Goal: Register for event/course: Register for event/course

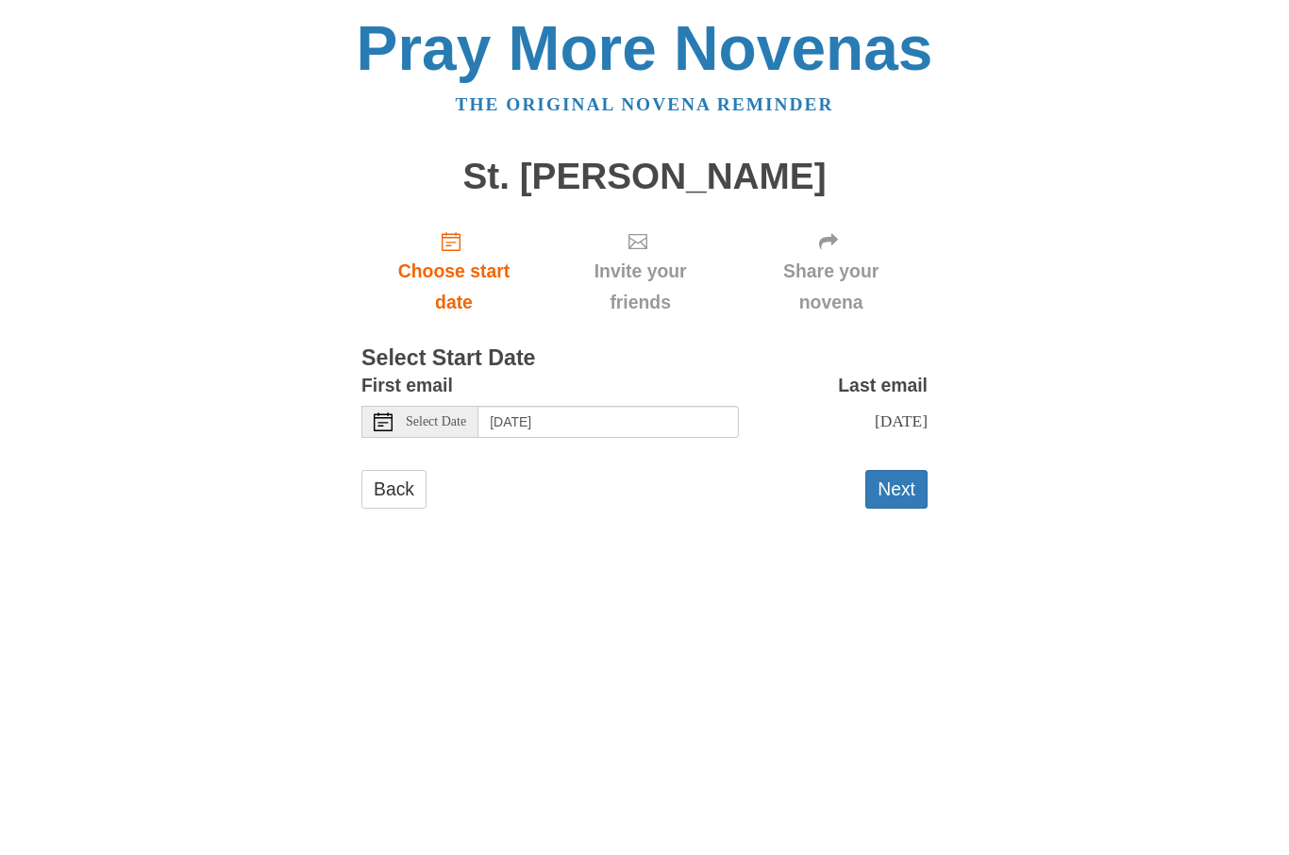
click at [393, 409] on div "Select Date" at bounding box center [419, 422] width 117 height 32
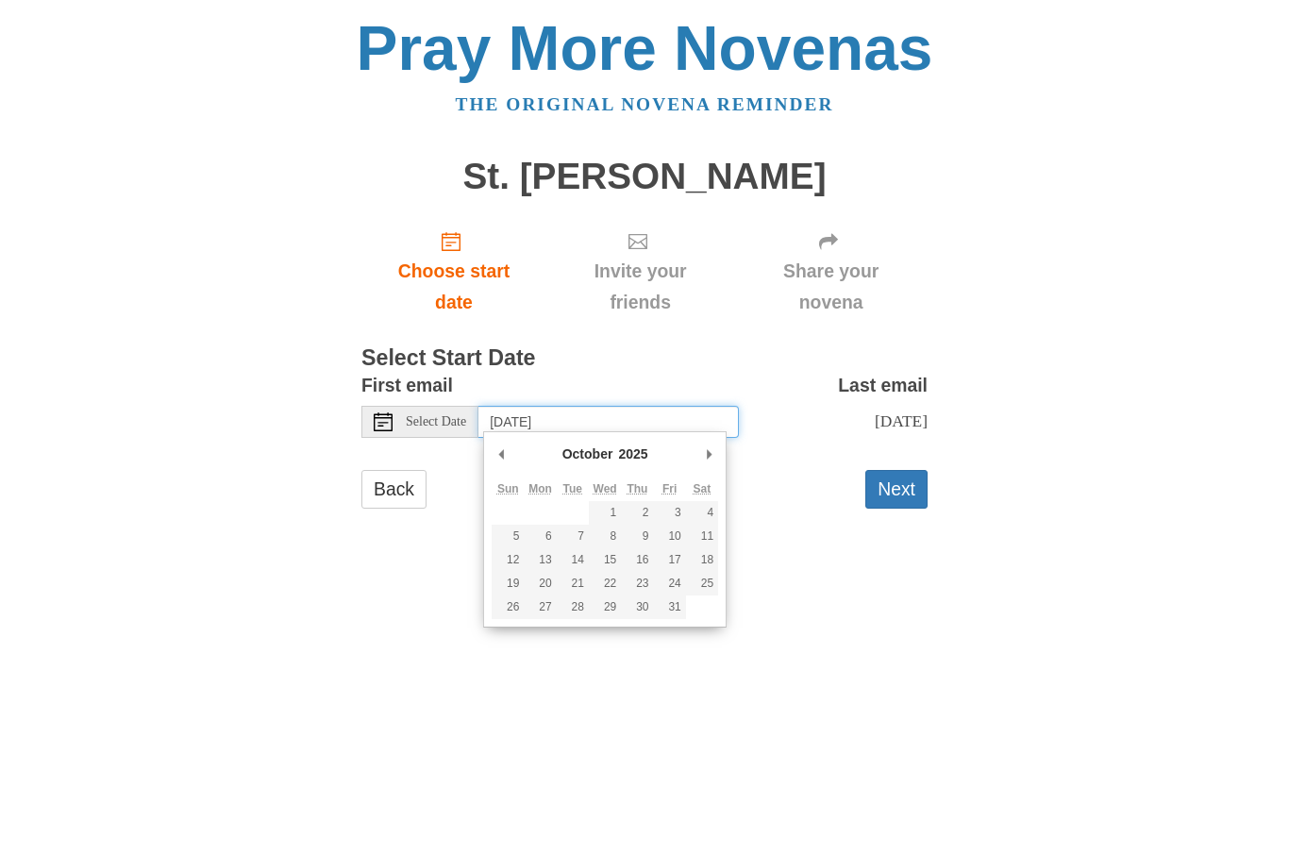
type input "Sunday, October 19th"
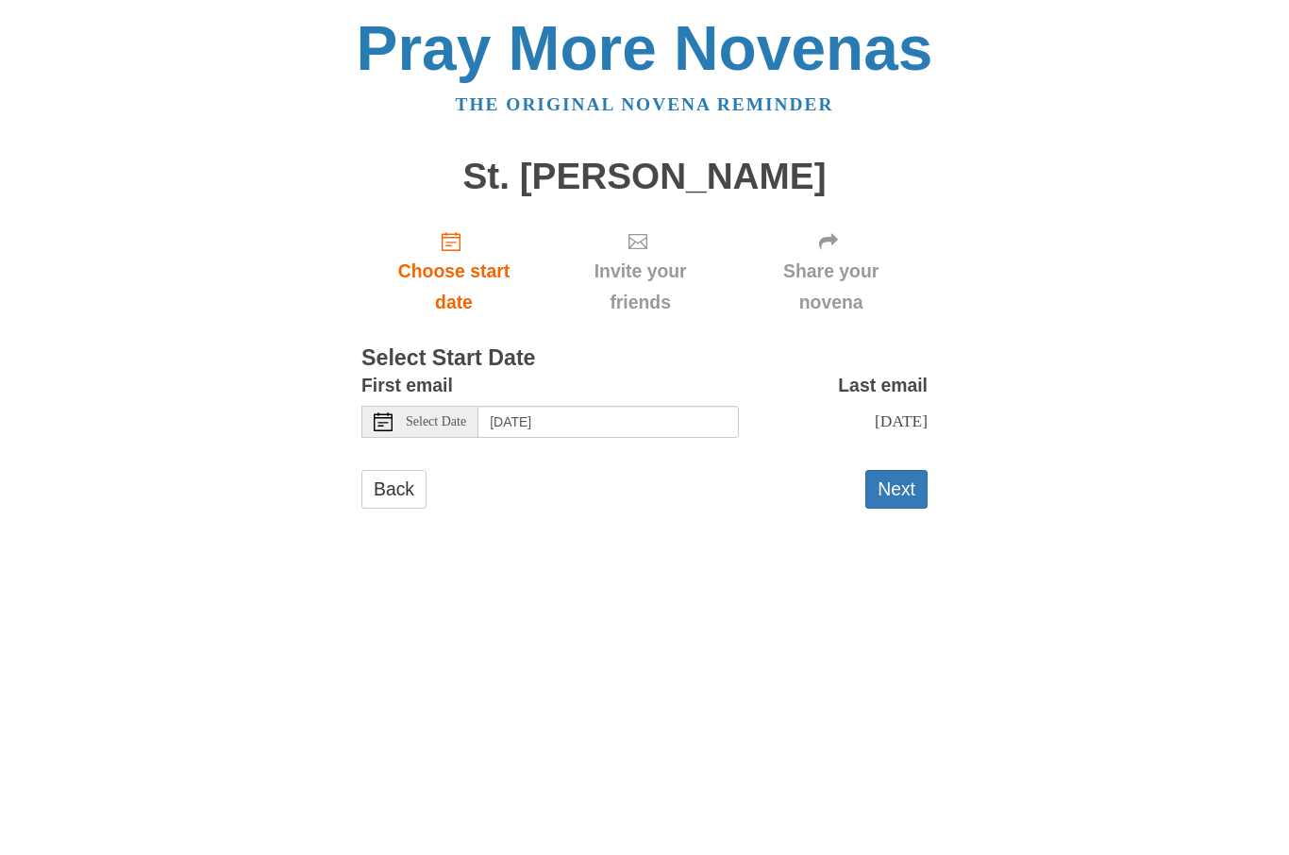
click at [904, 494] on button "Next" at bounding box center [896, 489] width 62 height 39
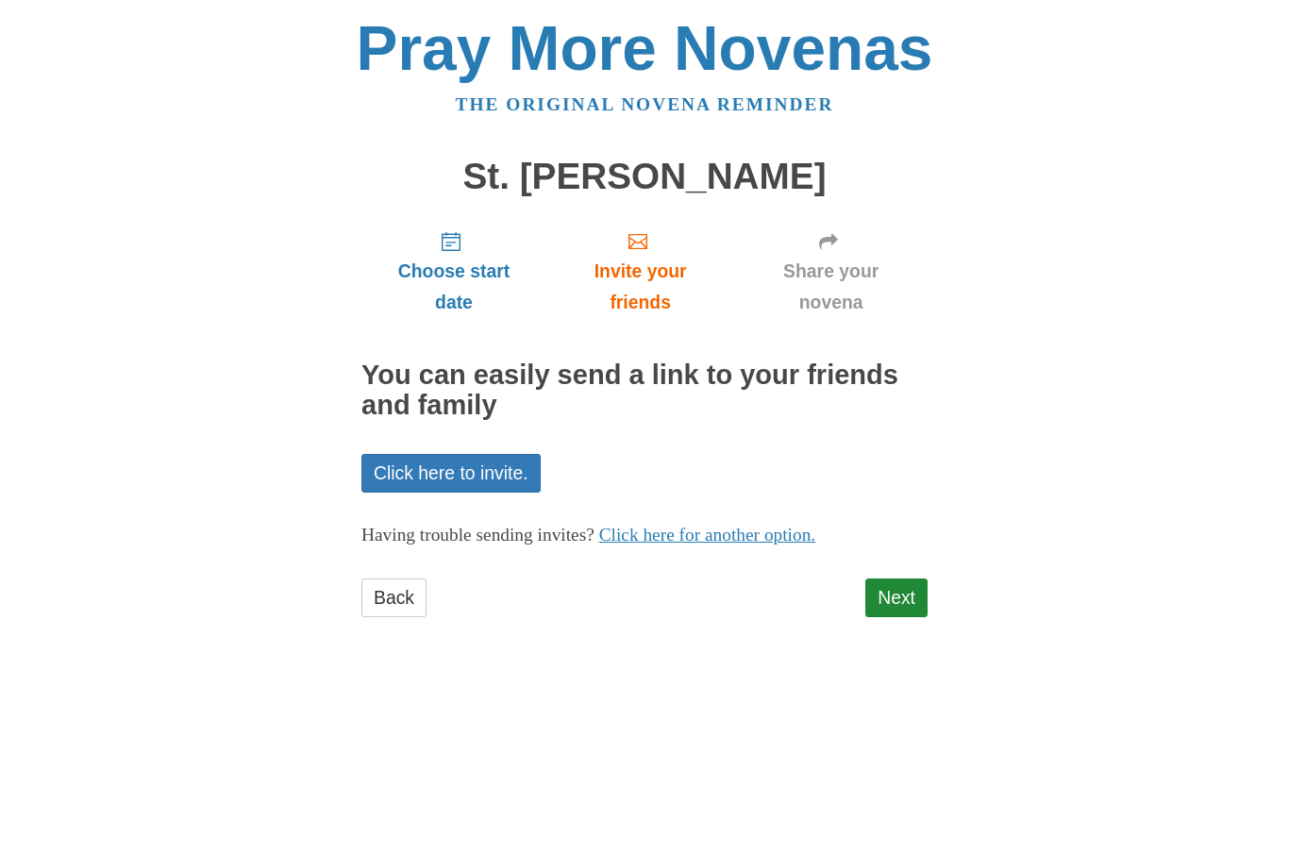
click at [904, 593] on link "Next" at bounding box center [896, 597] width 62 height 39
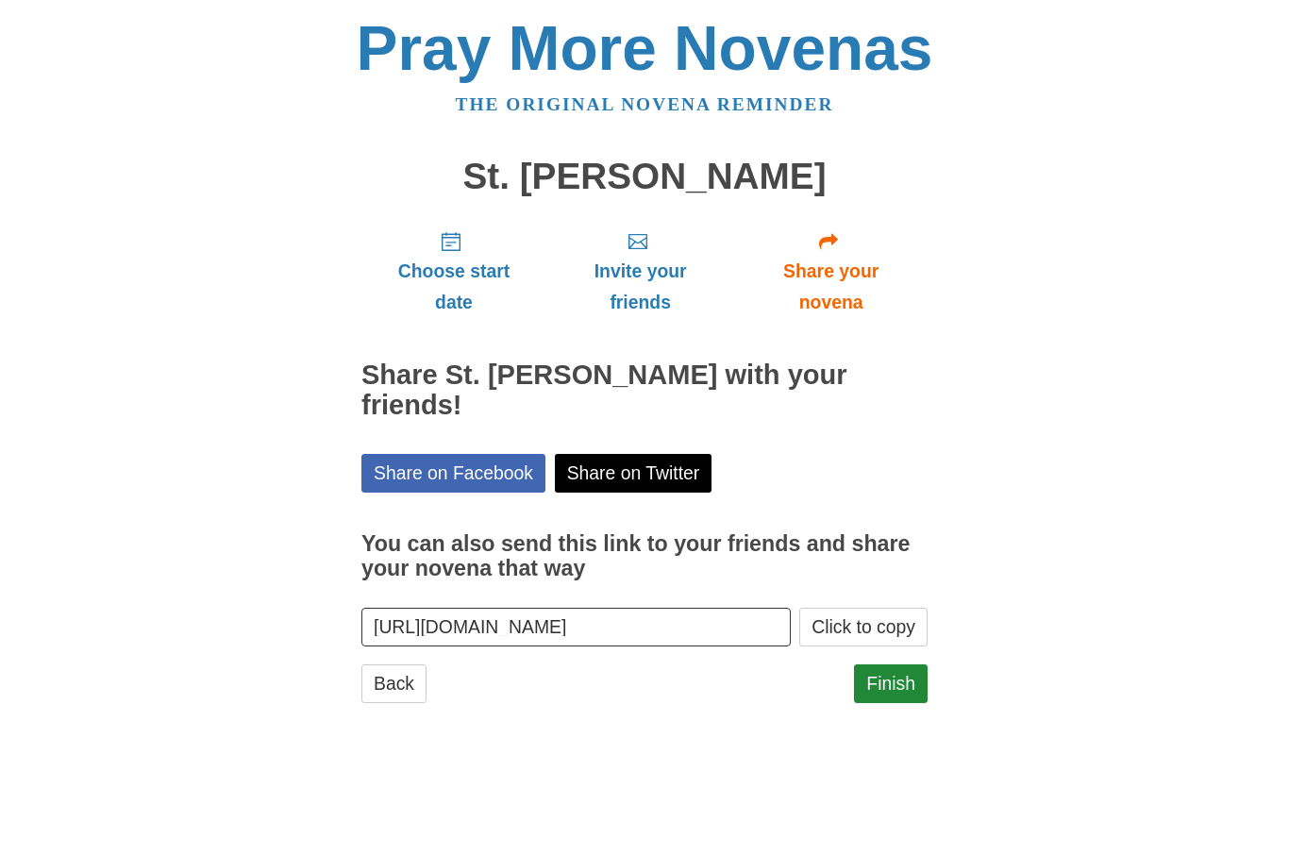
click at [896, 664] on link "Finish" at bounding box center [891, 683] width 74 height 39
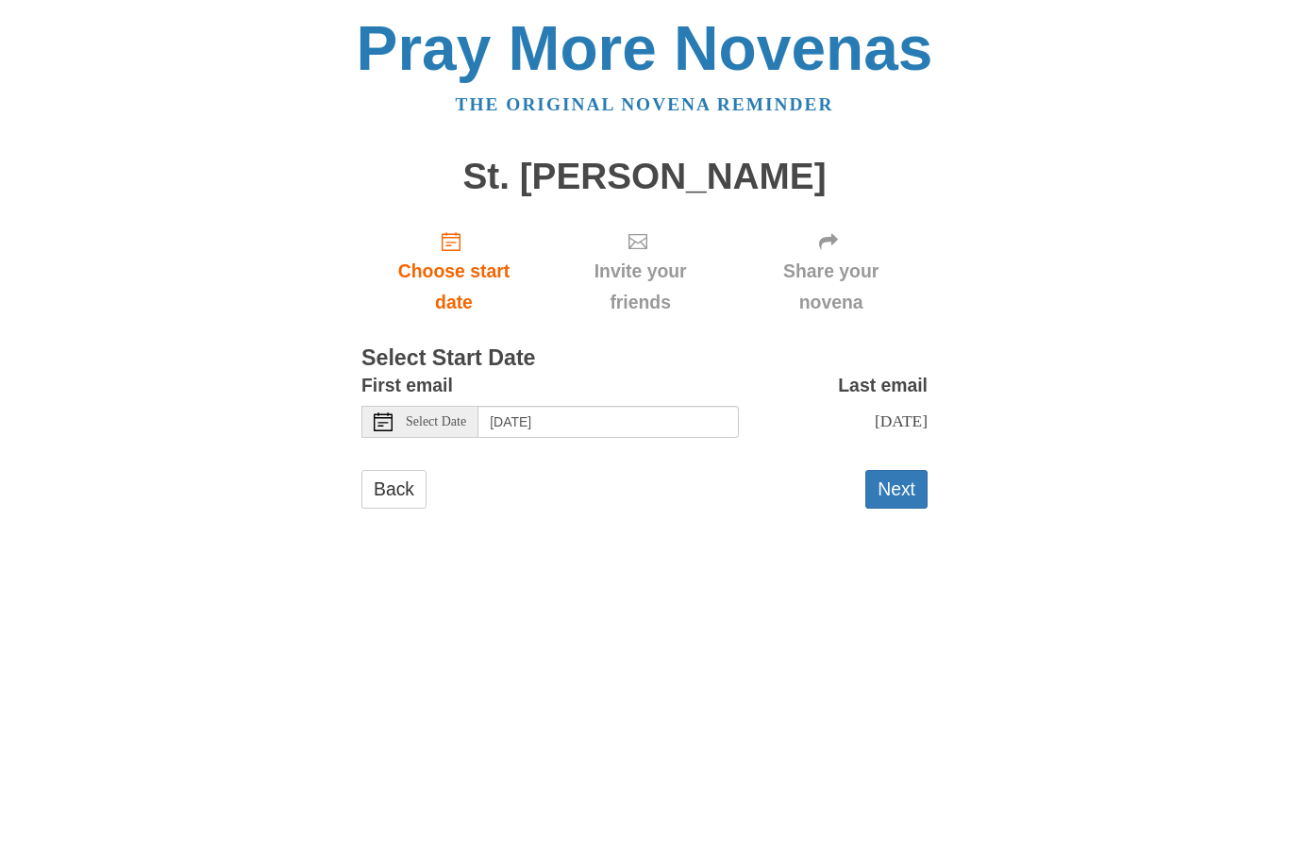
click at [385, 425] on use at bounding box center [383, 421] width 19 height 19
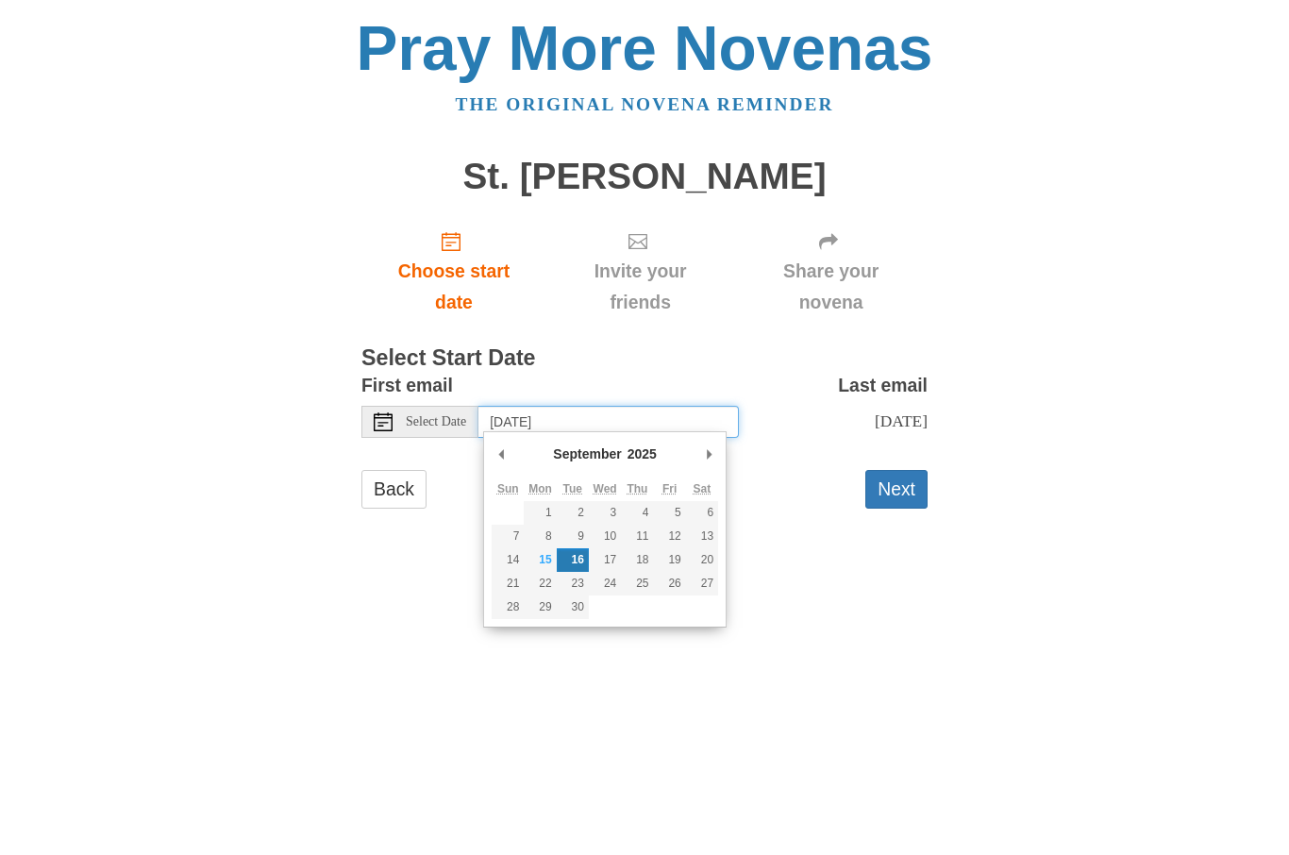
type input "Thursday, September 25th"
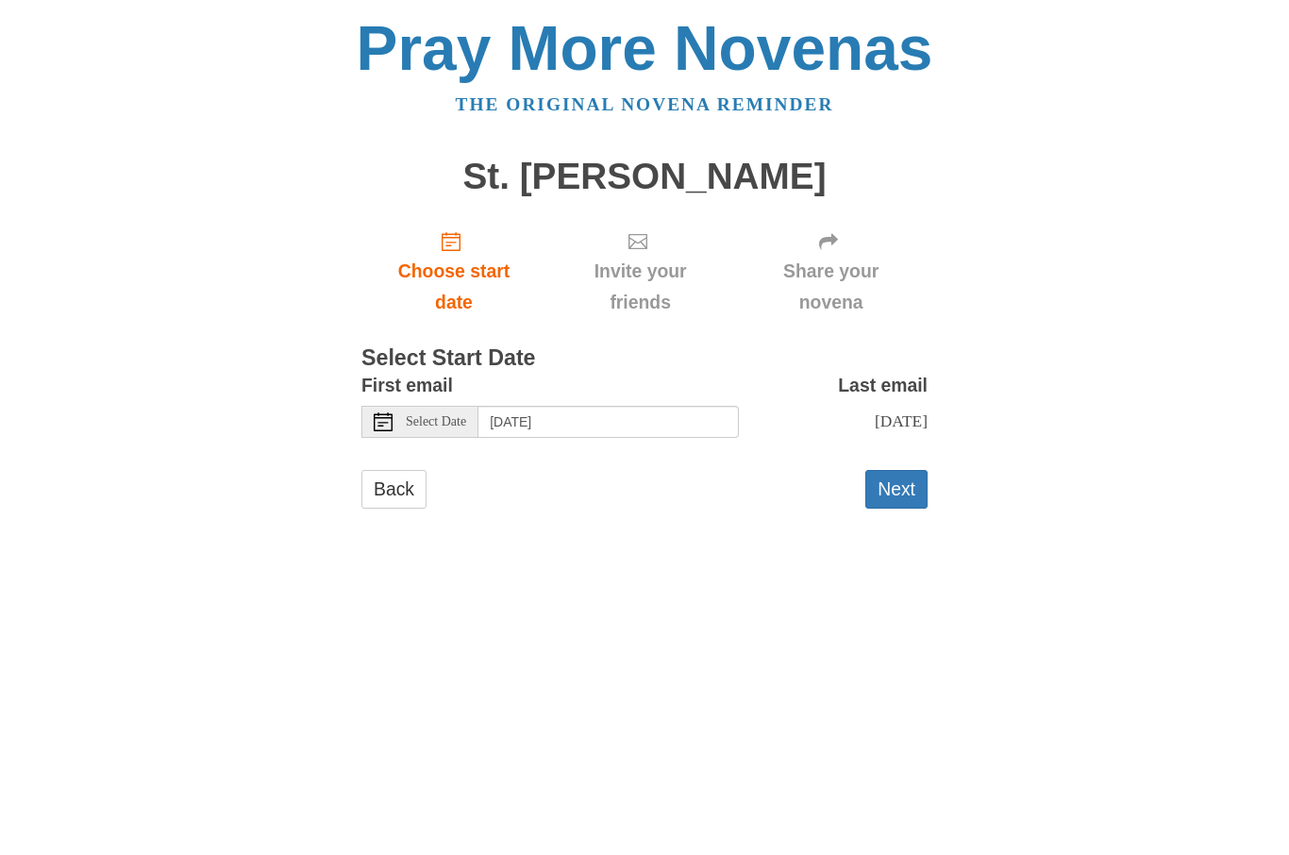
click at [883, 496] on button "Next" at bounding box center [896, 489] width 62 height 39
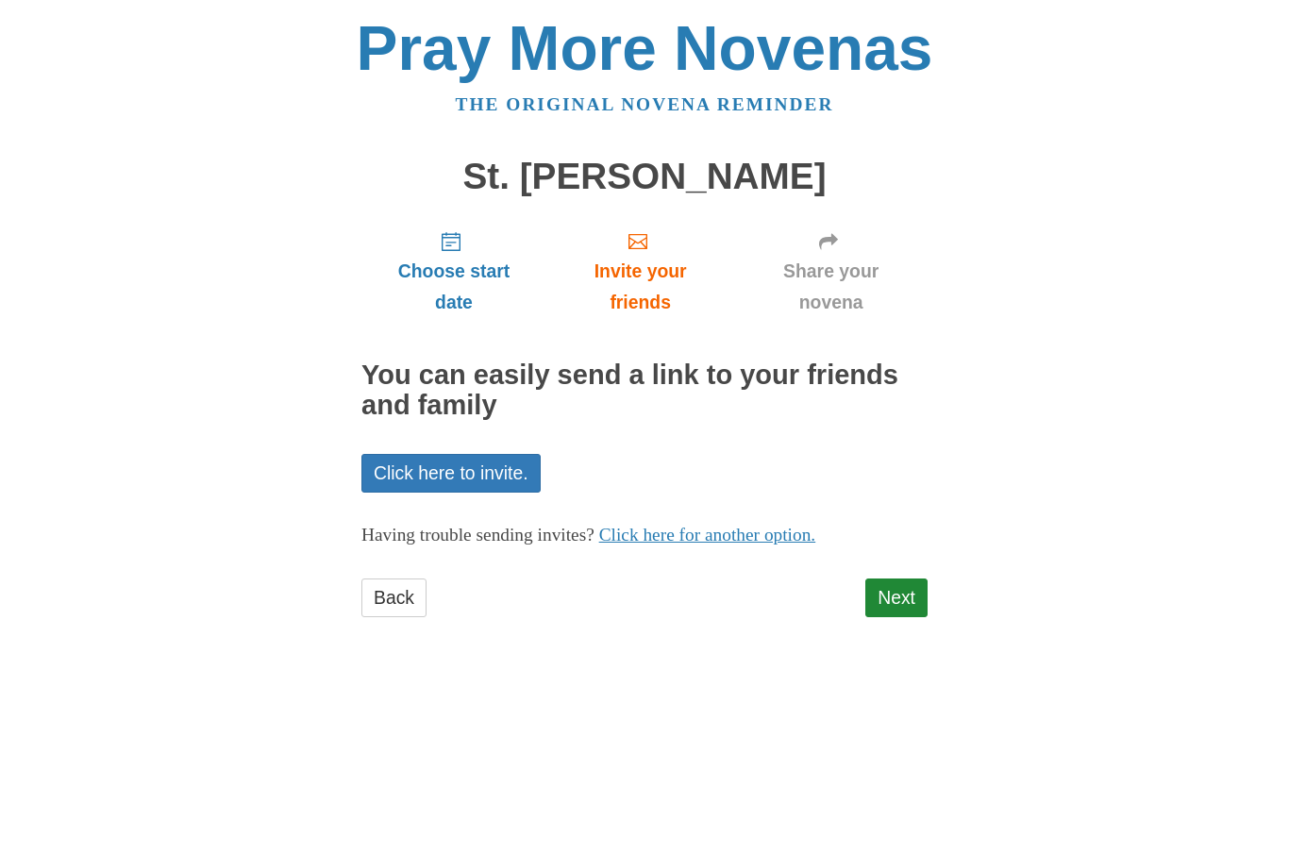
click at [903, 593] on link "Next" at bounding box center [896, 597] width 62 height 39
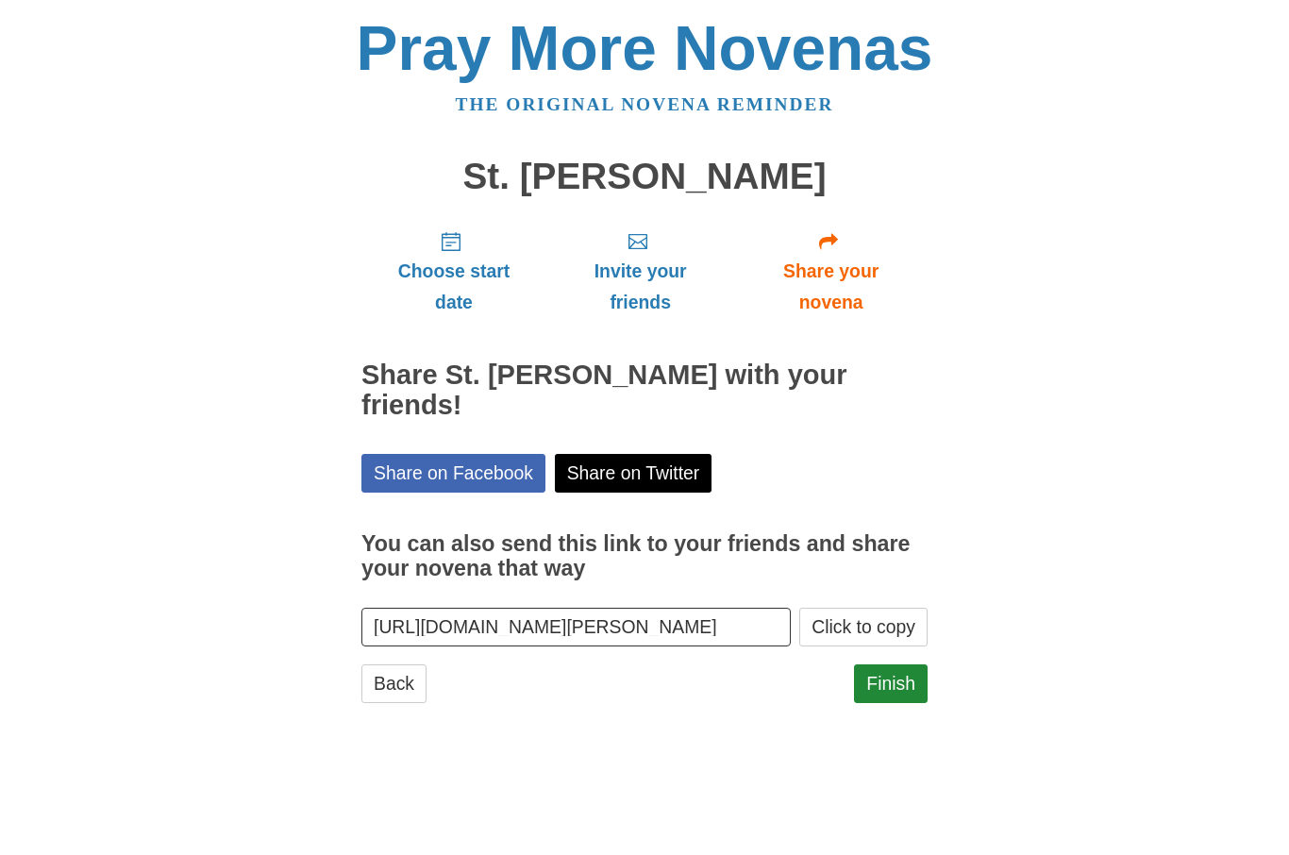
click at [902, 664] on link "Finish" at bounding box center [891, 683] width 74 height 39
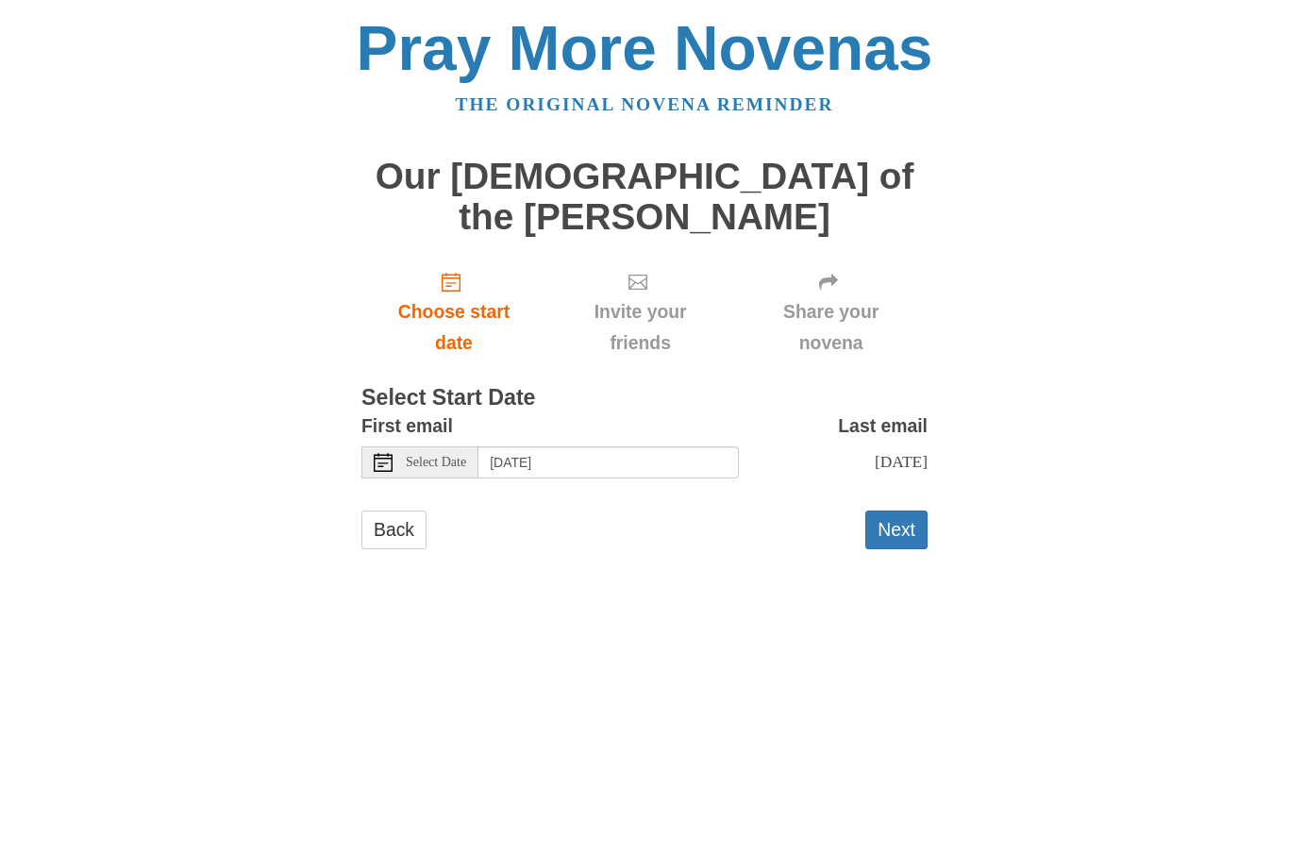
click at [388, 453] on icon at bounding box center [383, 462] width 19 height 19
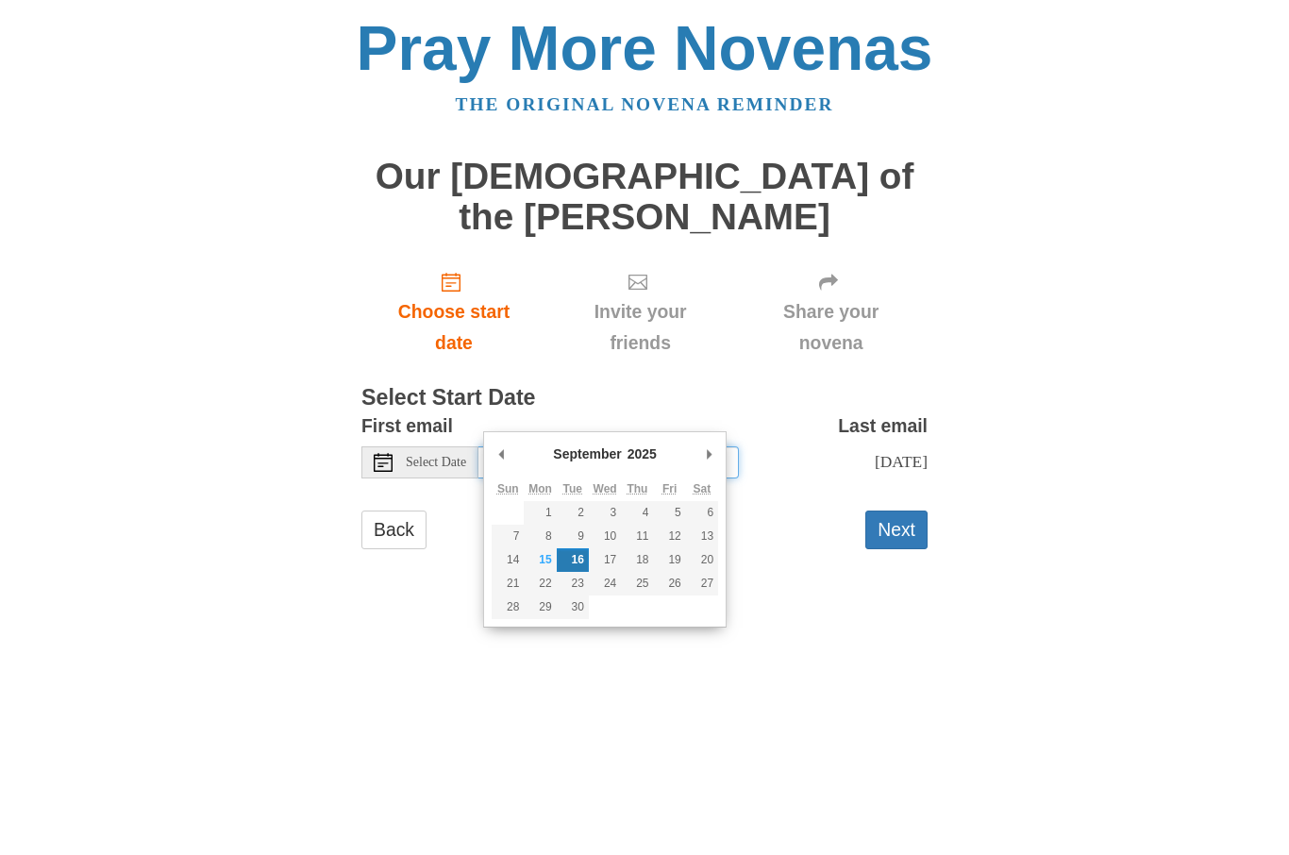
type input "Sunday, September 28th"
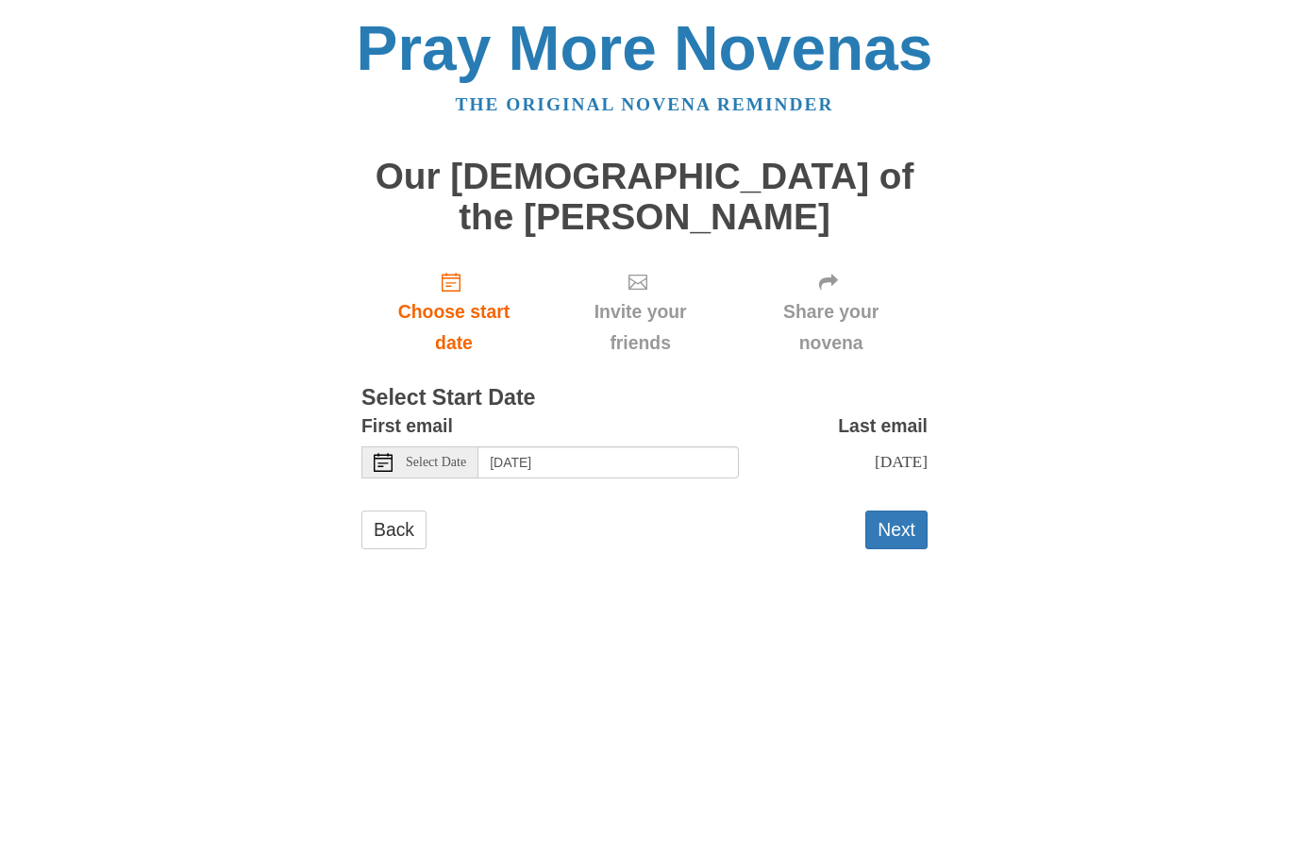
click at [903, 510] on button "Next" at bounding box center [896, 529] width 62 height 39
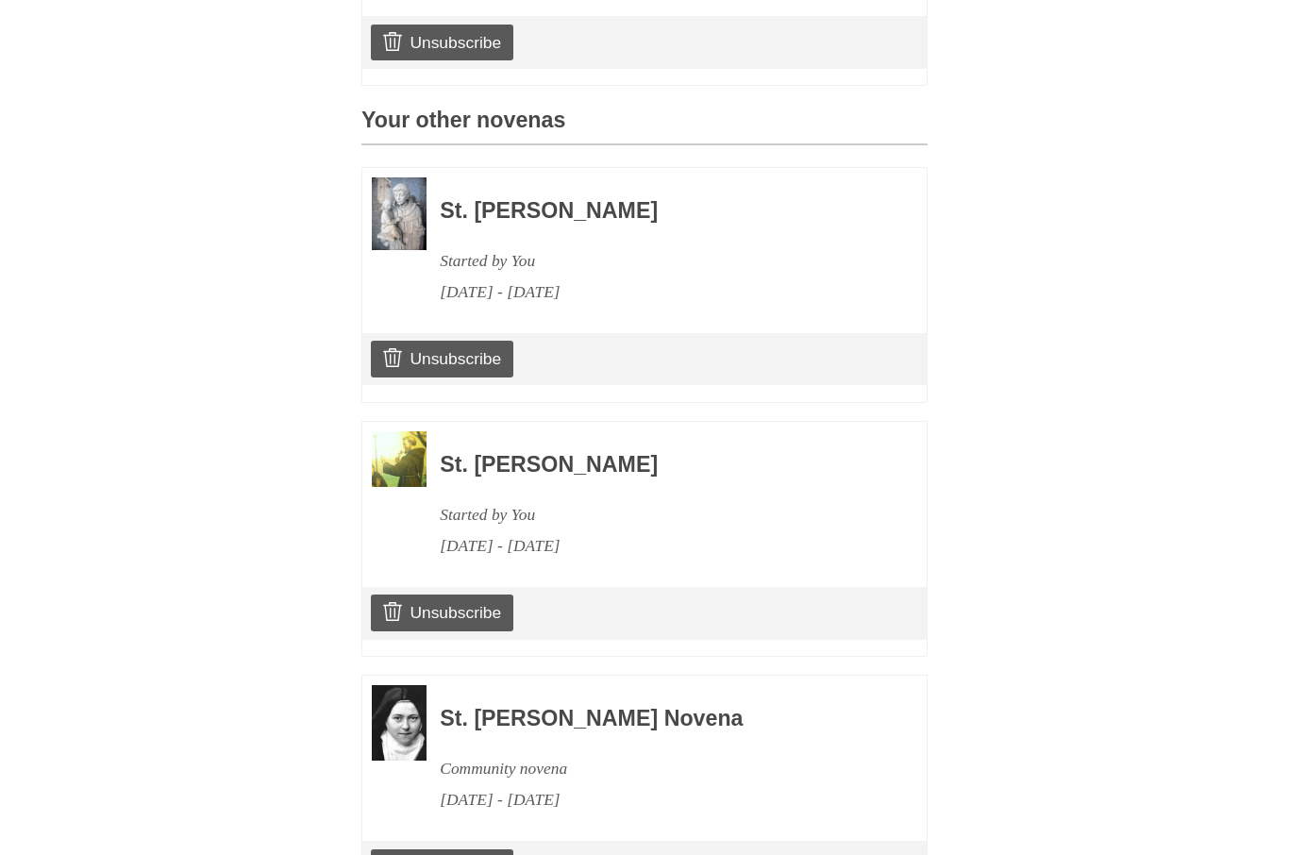
scroll to position [819, 0]
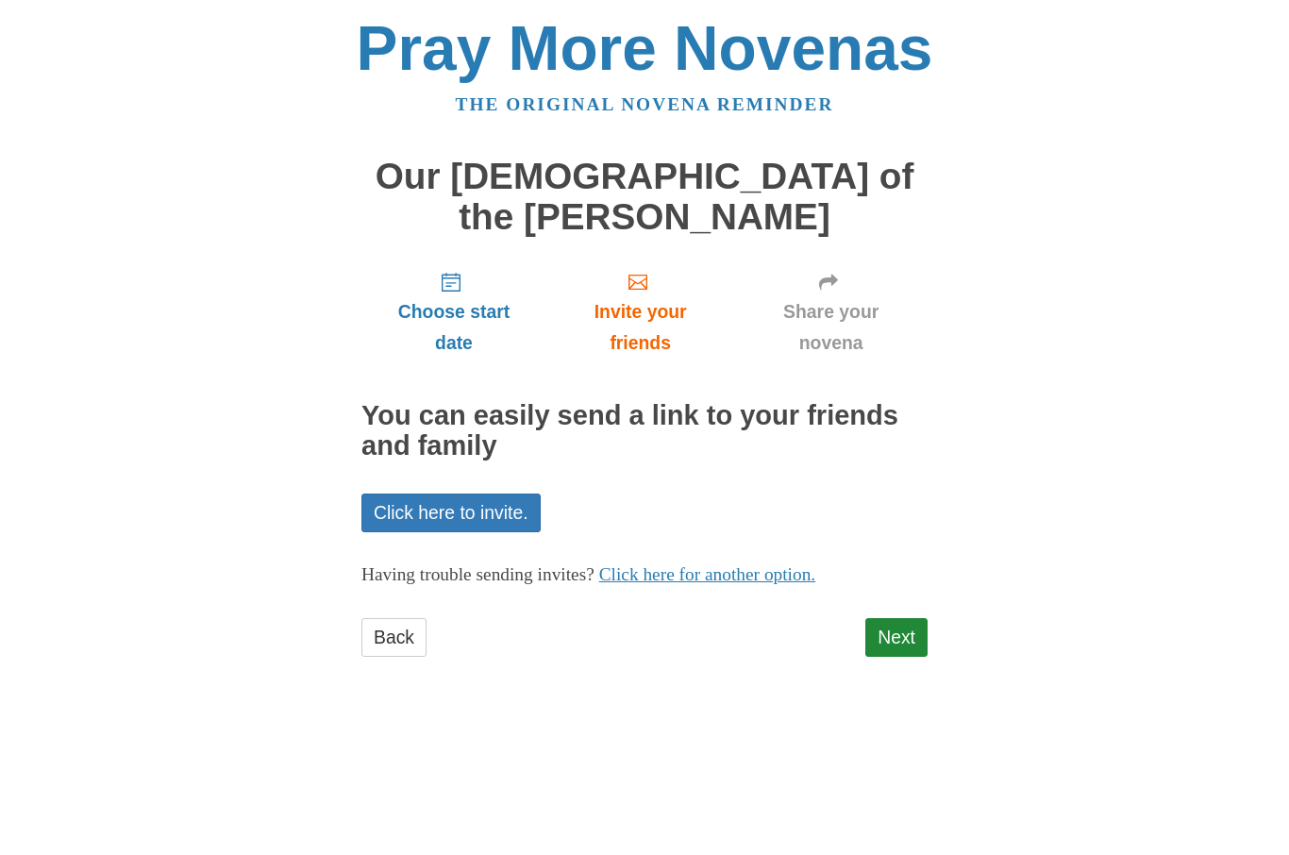
click at [900, 618] on link "Next" at bounding box center [896, 637] width 62 height 39
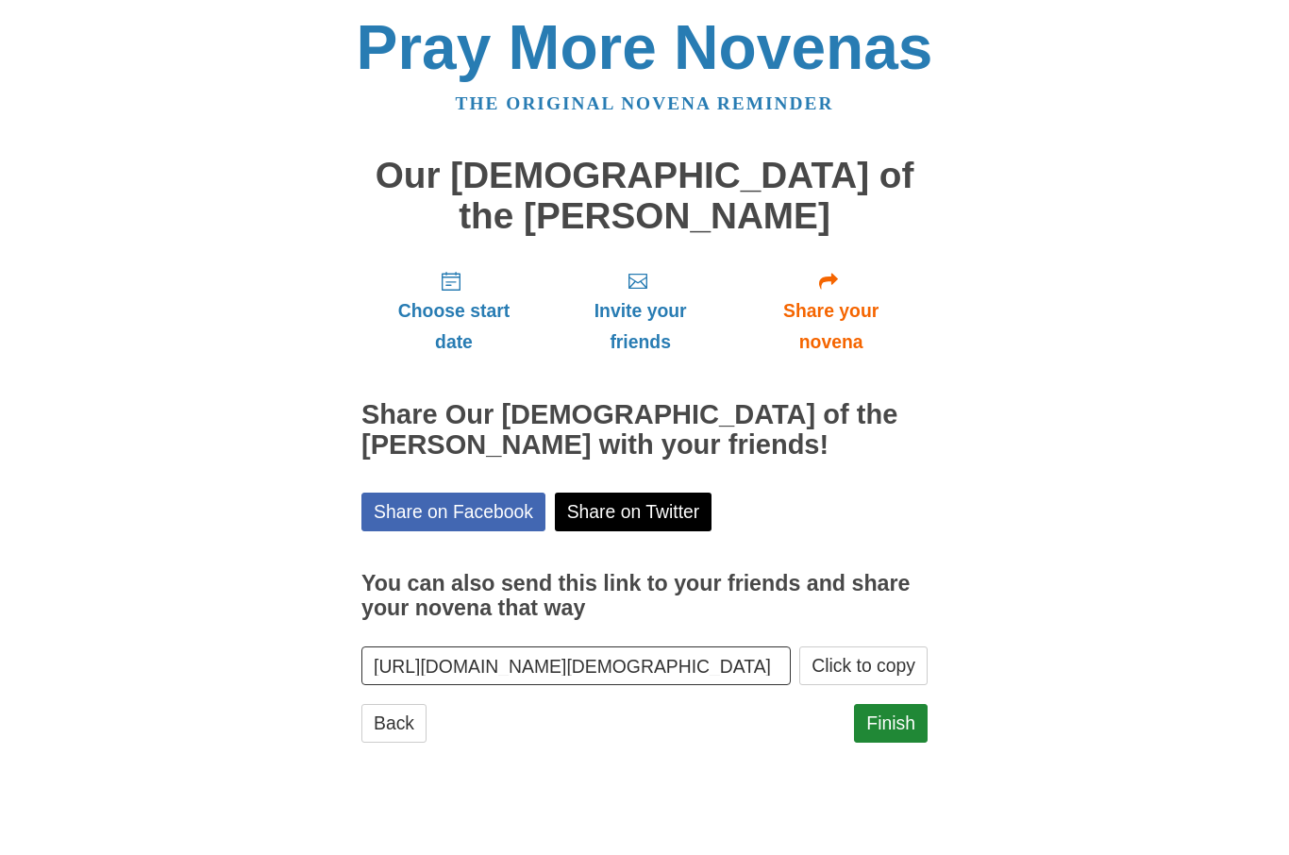
click at [903, 705] on link "Finish" at bounding box center [891, 724] width 74 height 39
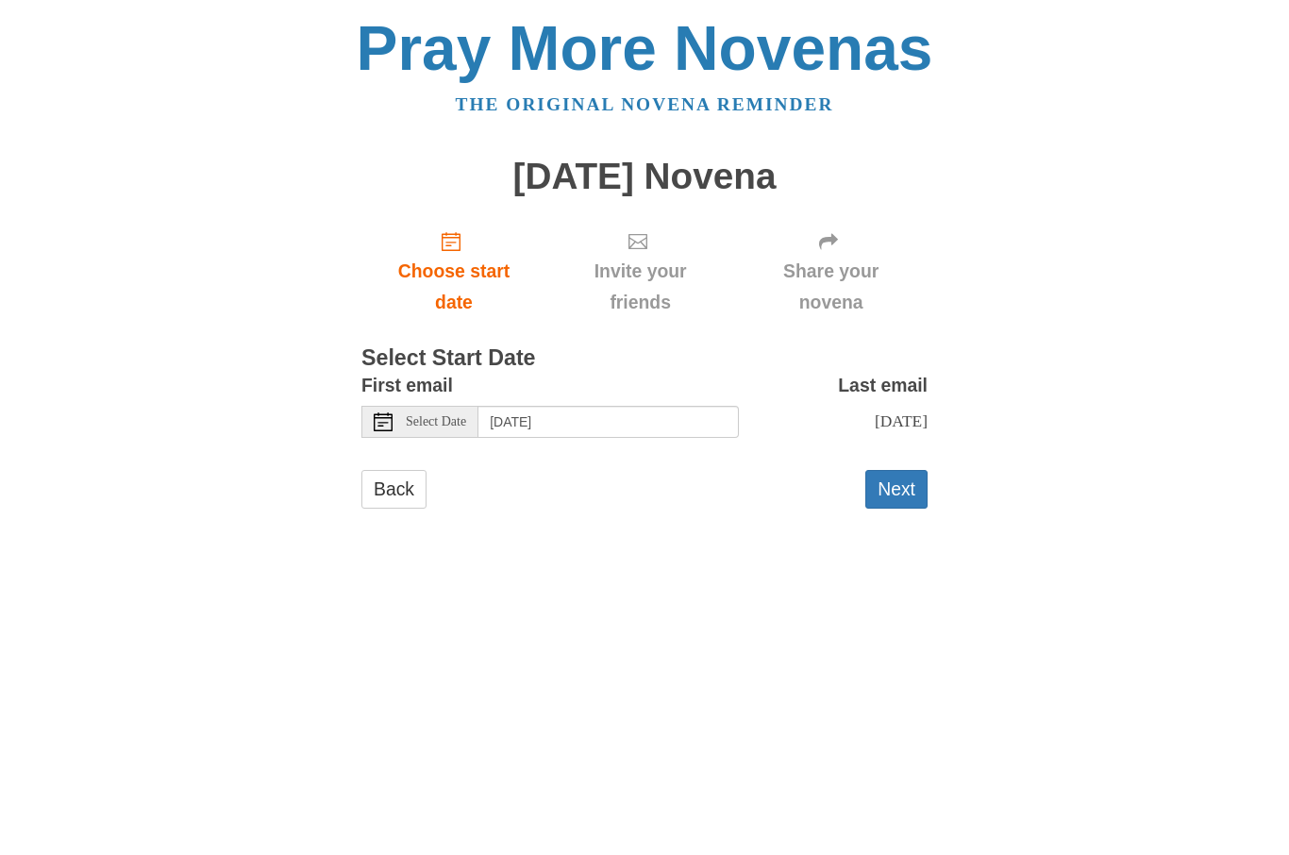
click at [403, 426] on div "Select Date" at bounding box center [419, 422] width 117 height 32
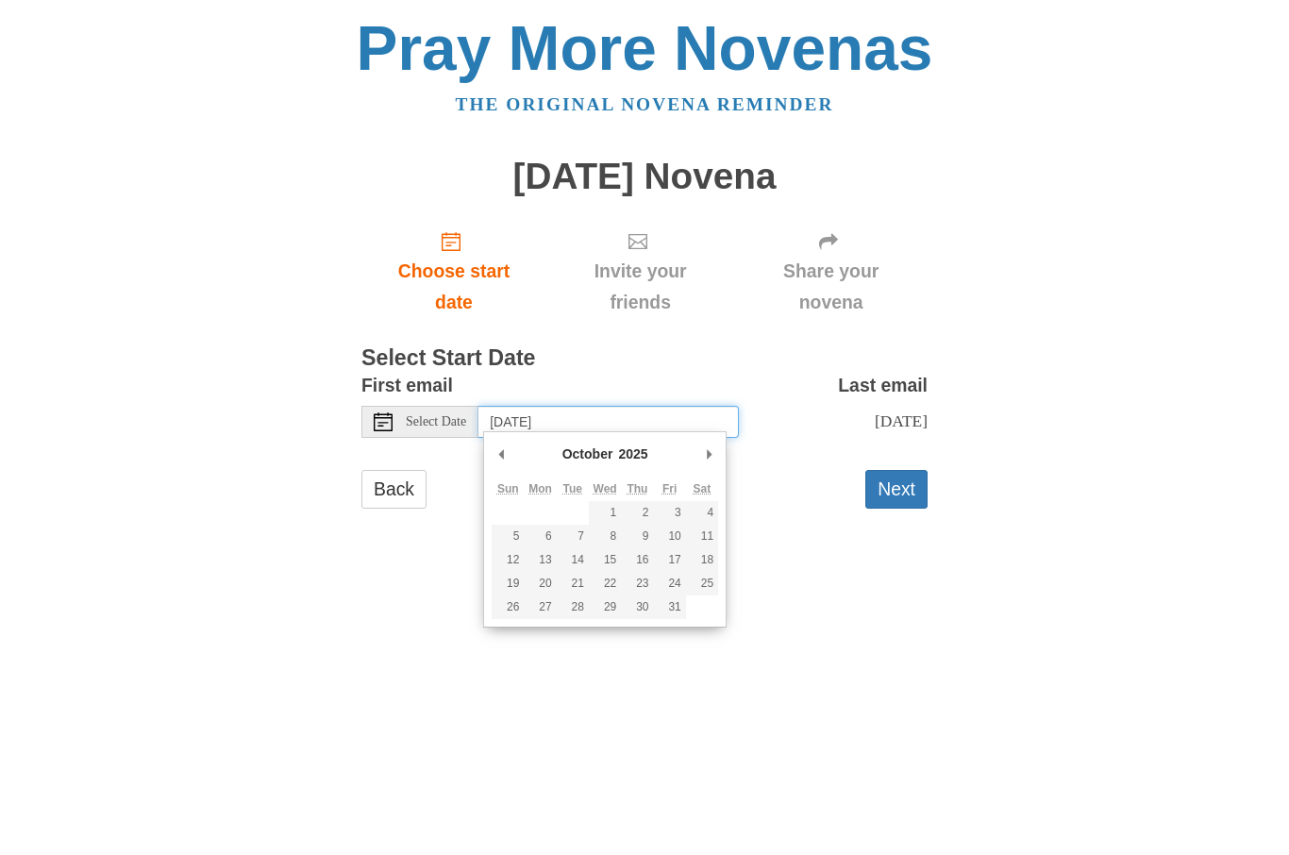
type input "[DATE]"
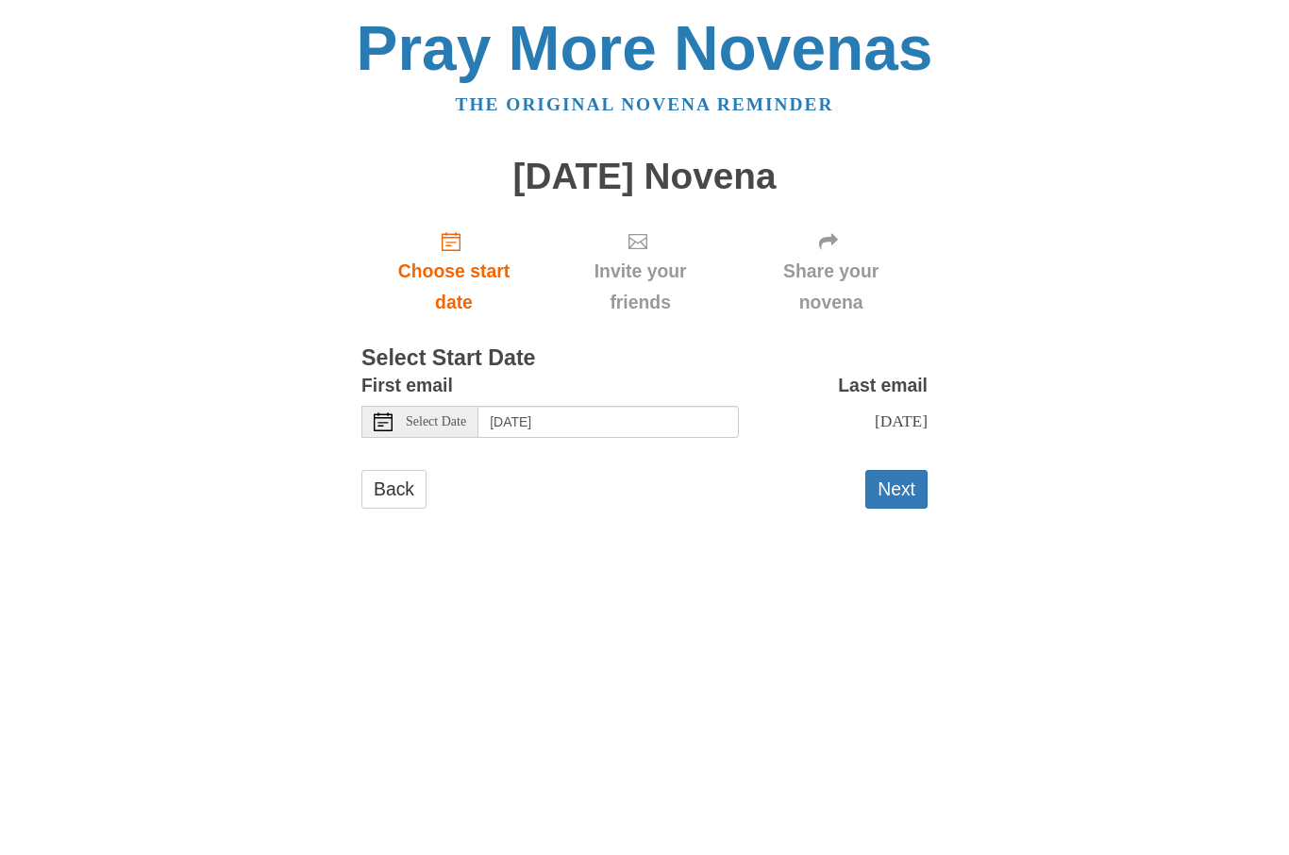
click at [898, 490] on button "Next" at bounding box center [896, 489] width 62 height 39
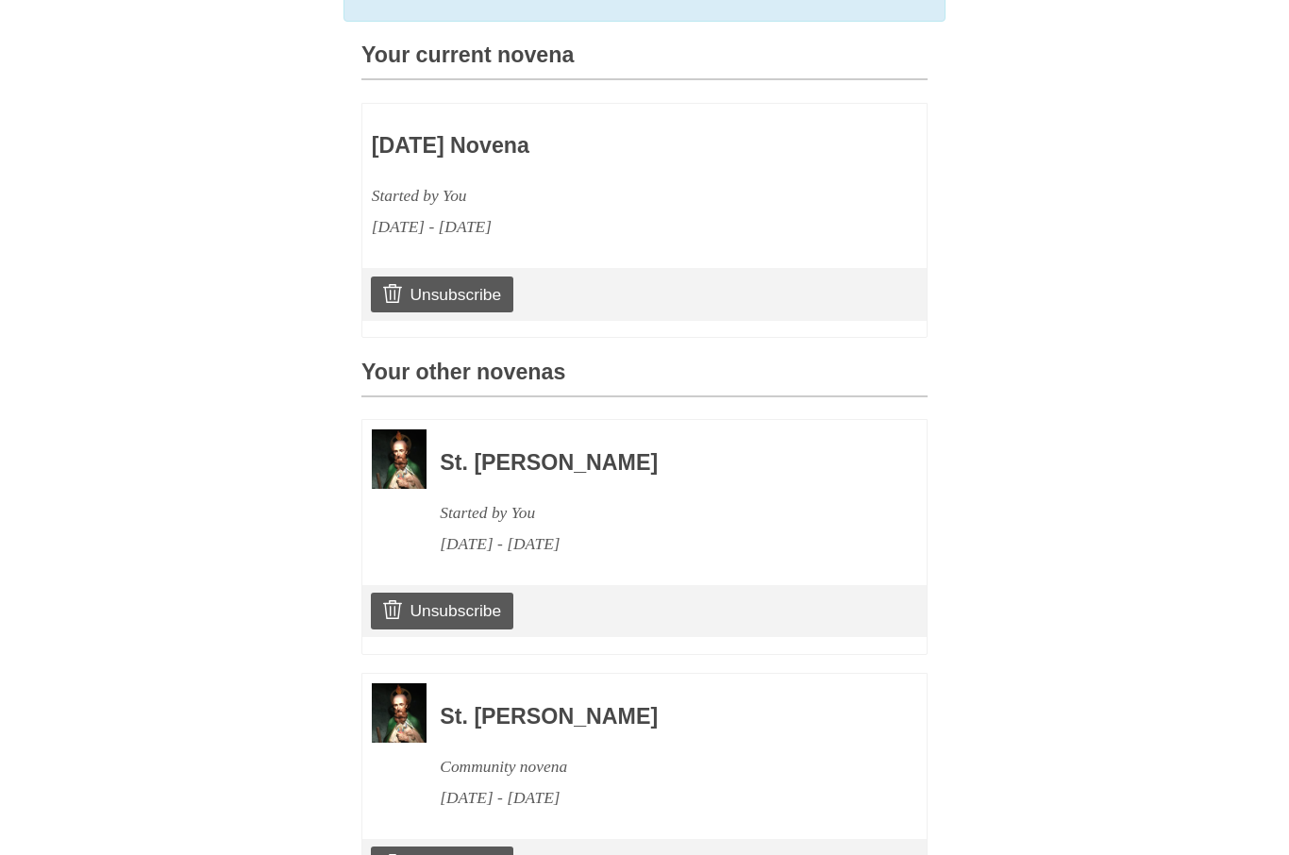
scroll to position [567, 0]
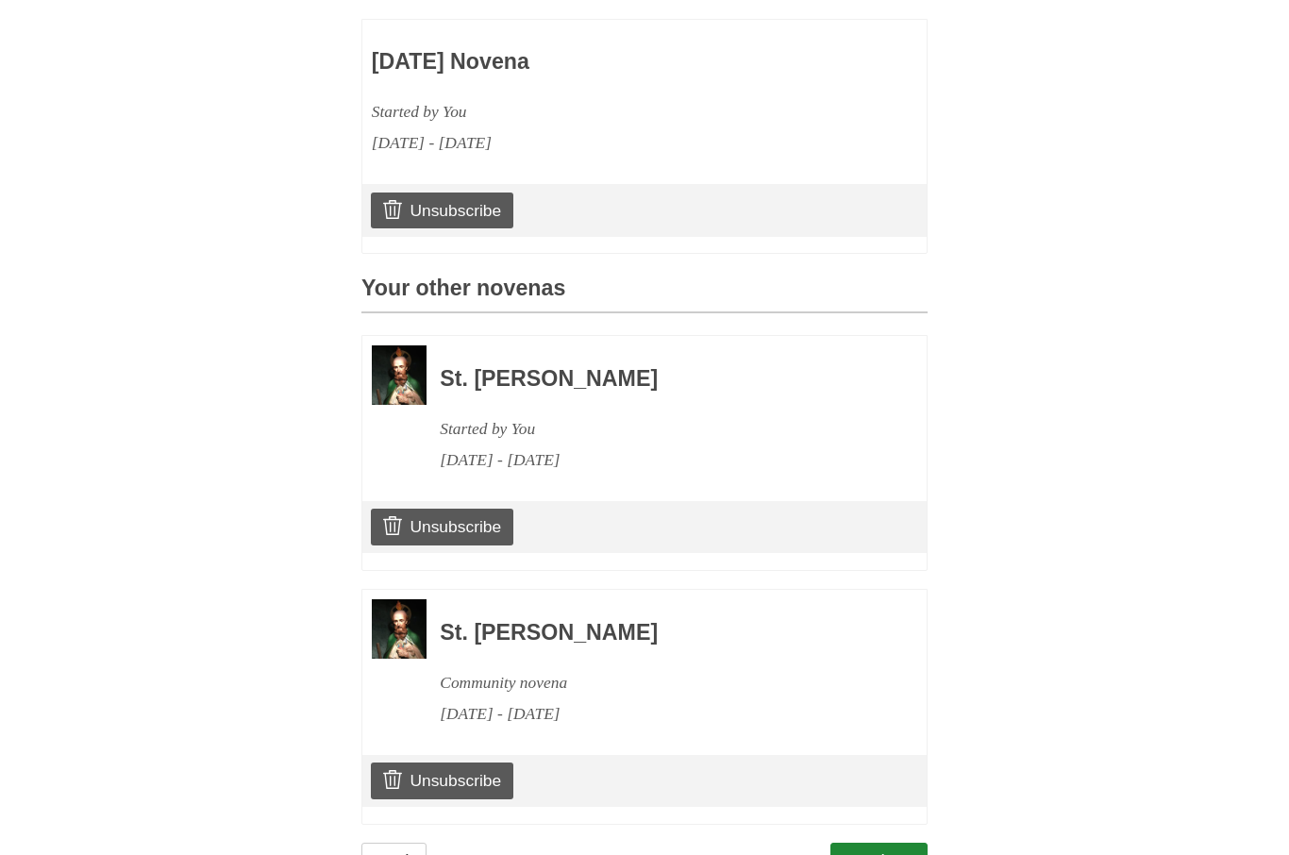
click at [869, 848] on link "Continue" at bounding box center [879, 862] width 98 height 39
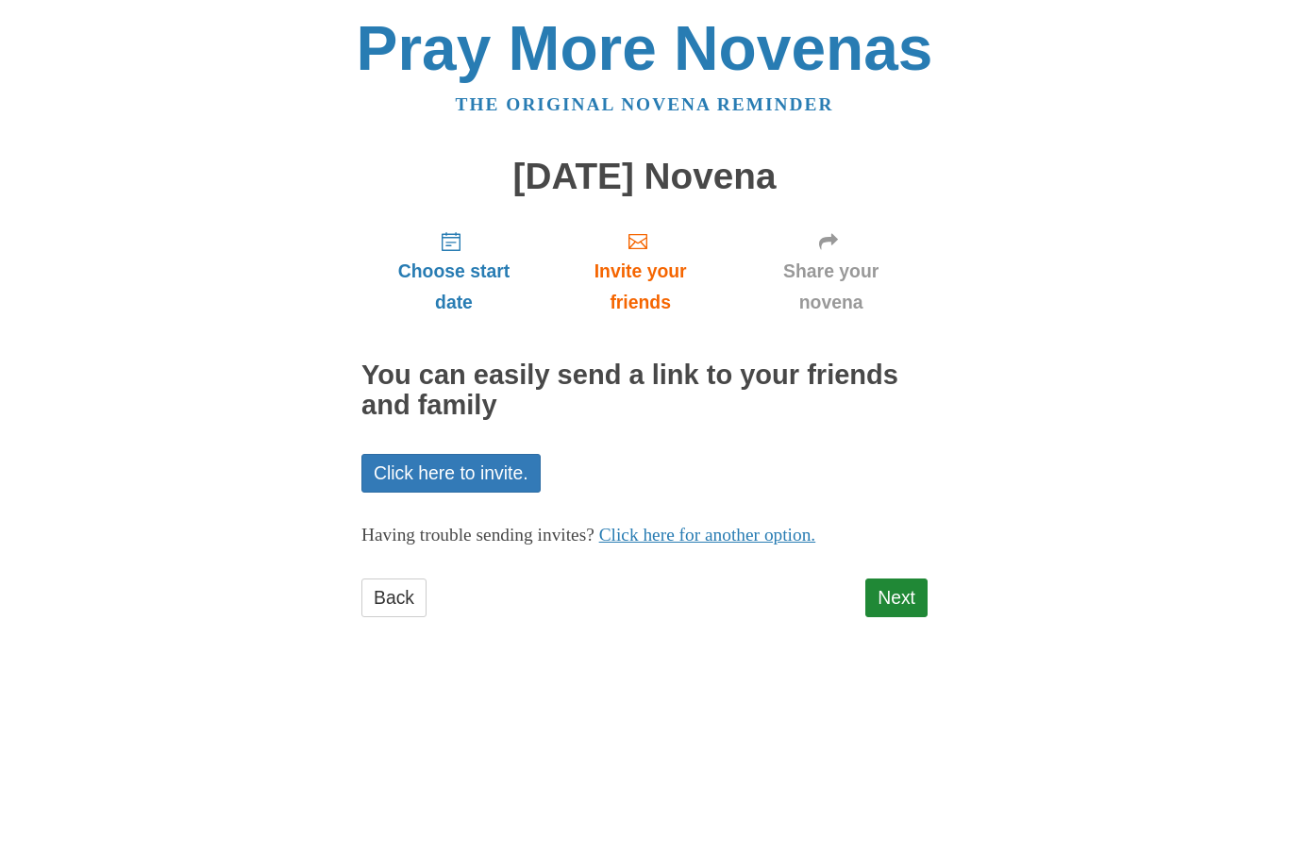
click at [896, 603] on link "Next" at bounding box center [896, 597] width 62 height 39
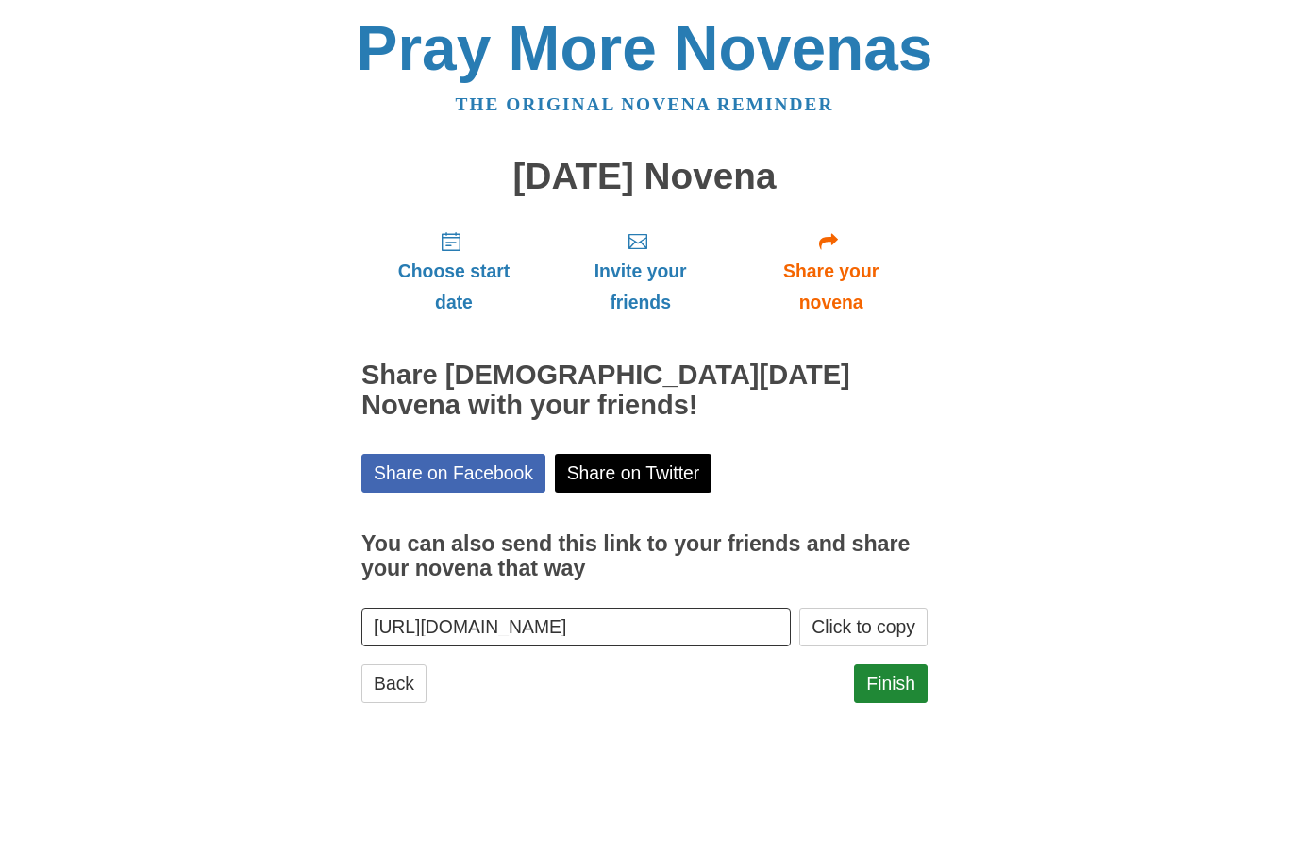
click at [907, 680] on link "Finish" at bounding box center [891, 683] width 74 height 39
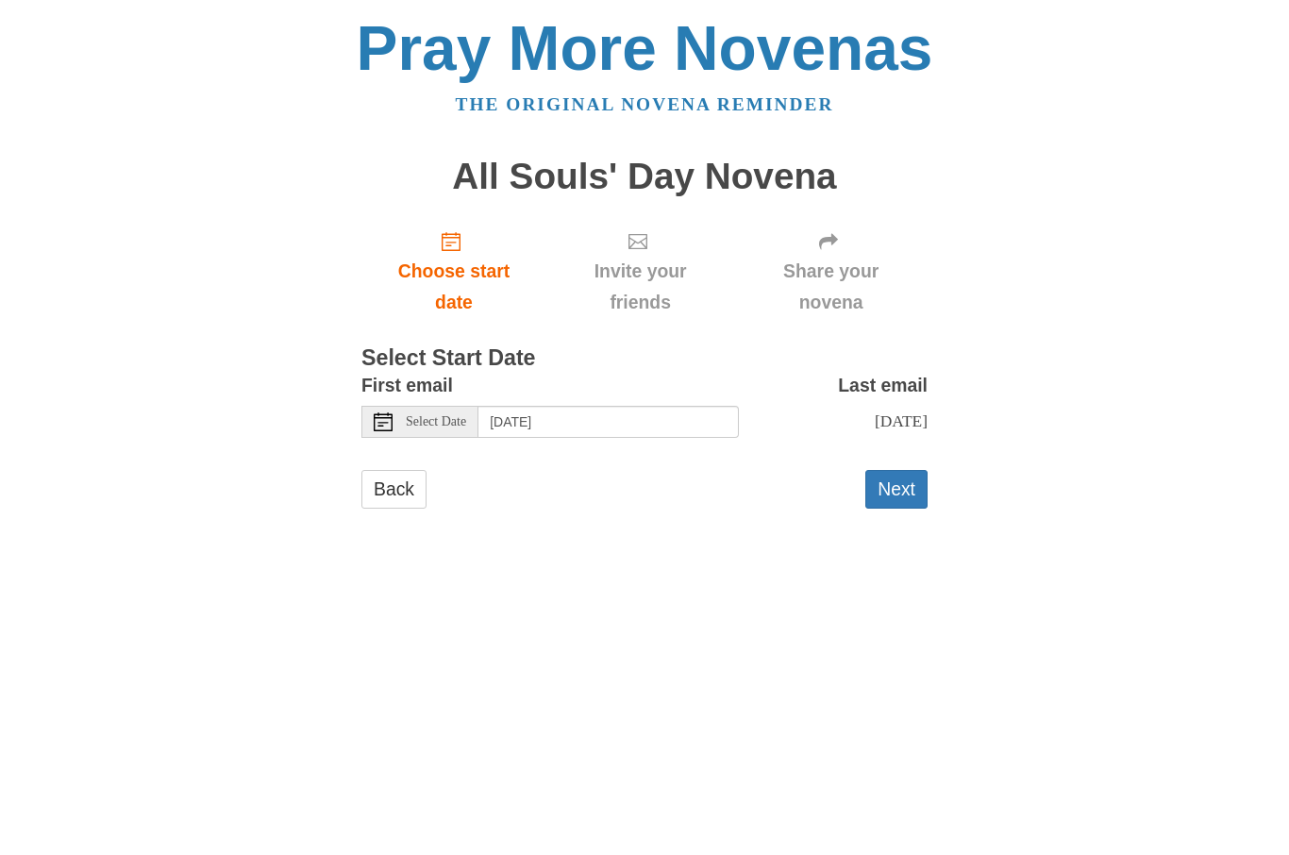
click at [389, 425] on use at bounding box center [383, 421] width 19 height 19
click at [374, 430] on div "Select Date" at bounding box center [419, 422] width 117 height 32
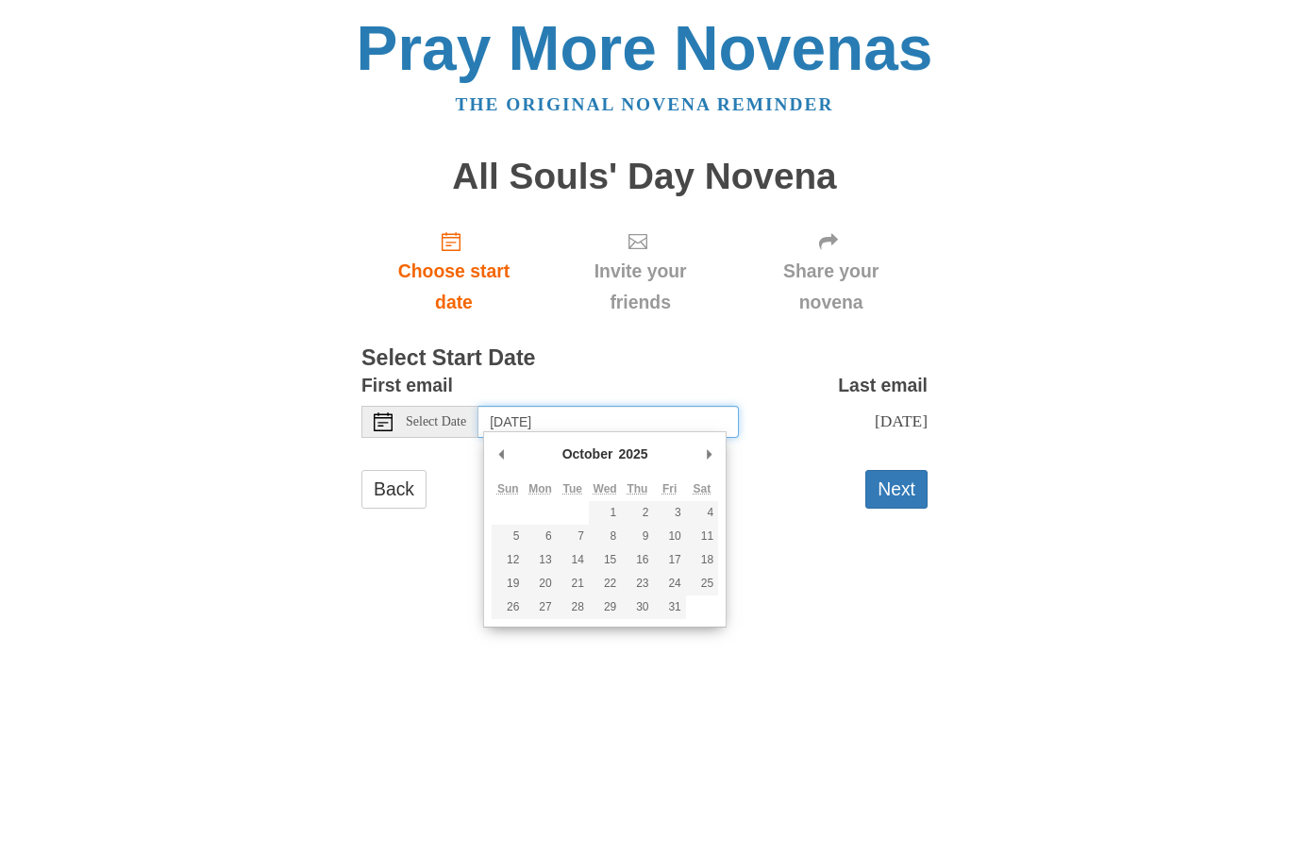
type input "Friday, October 24th"
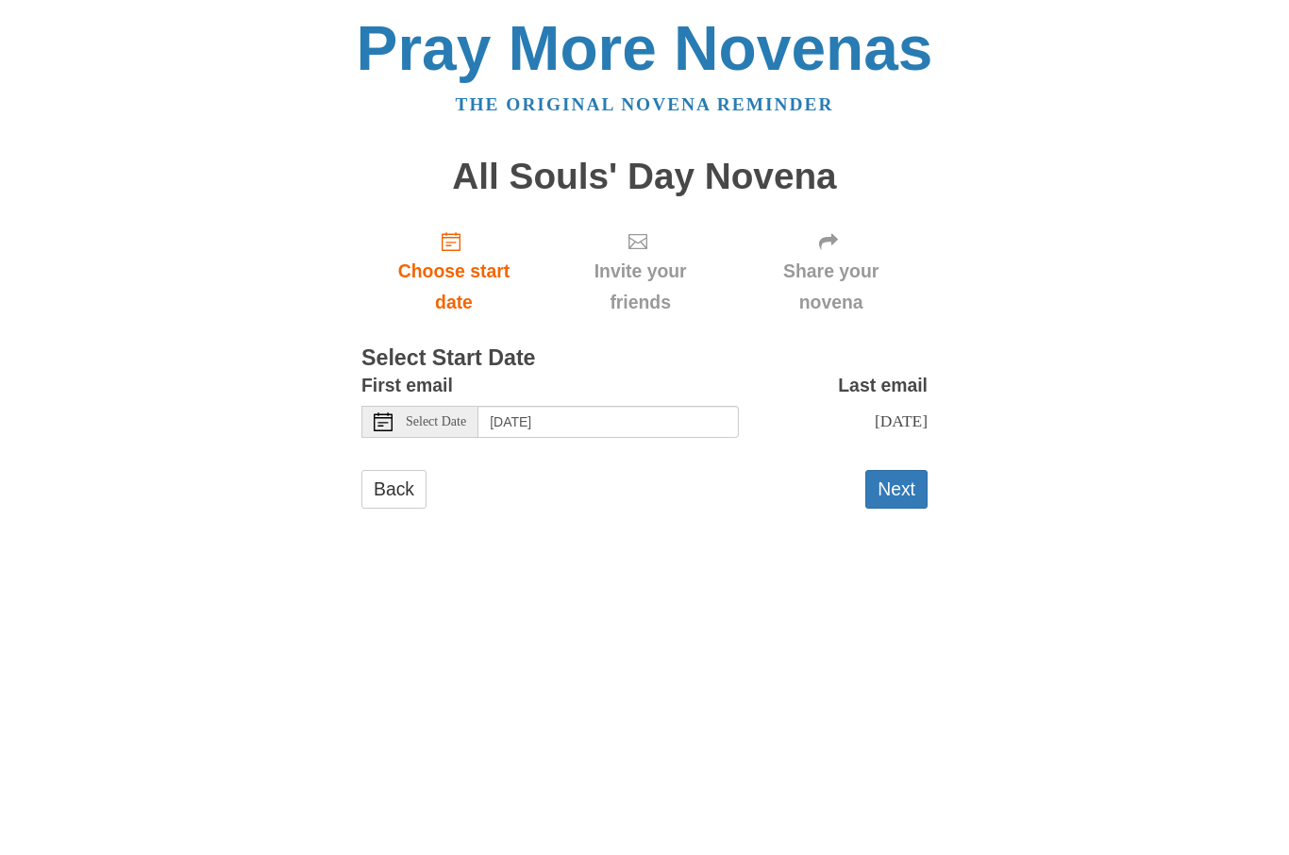
click at [898, 493] on button "Next" at bounding box center [896, 489] width 62 height 39
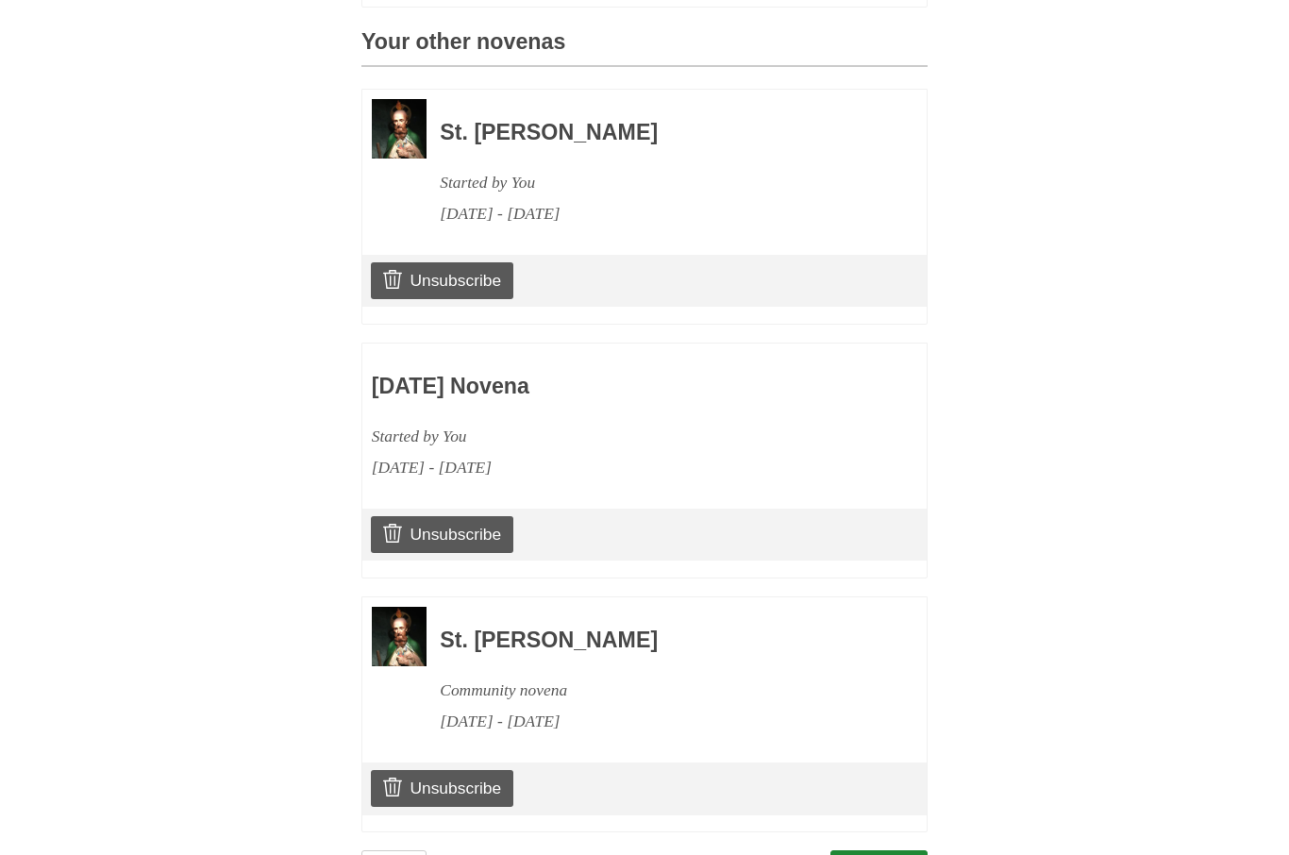
scroll to position [819, 0]
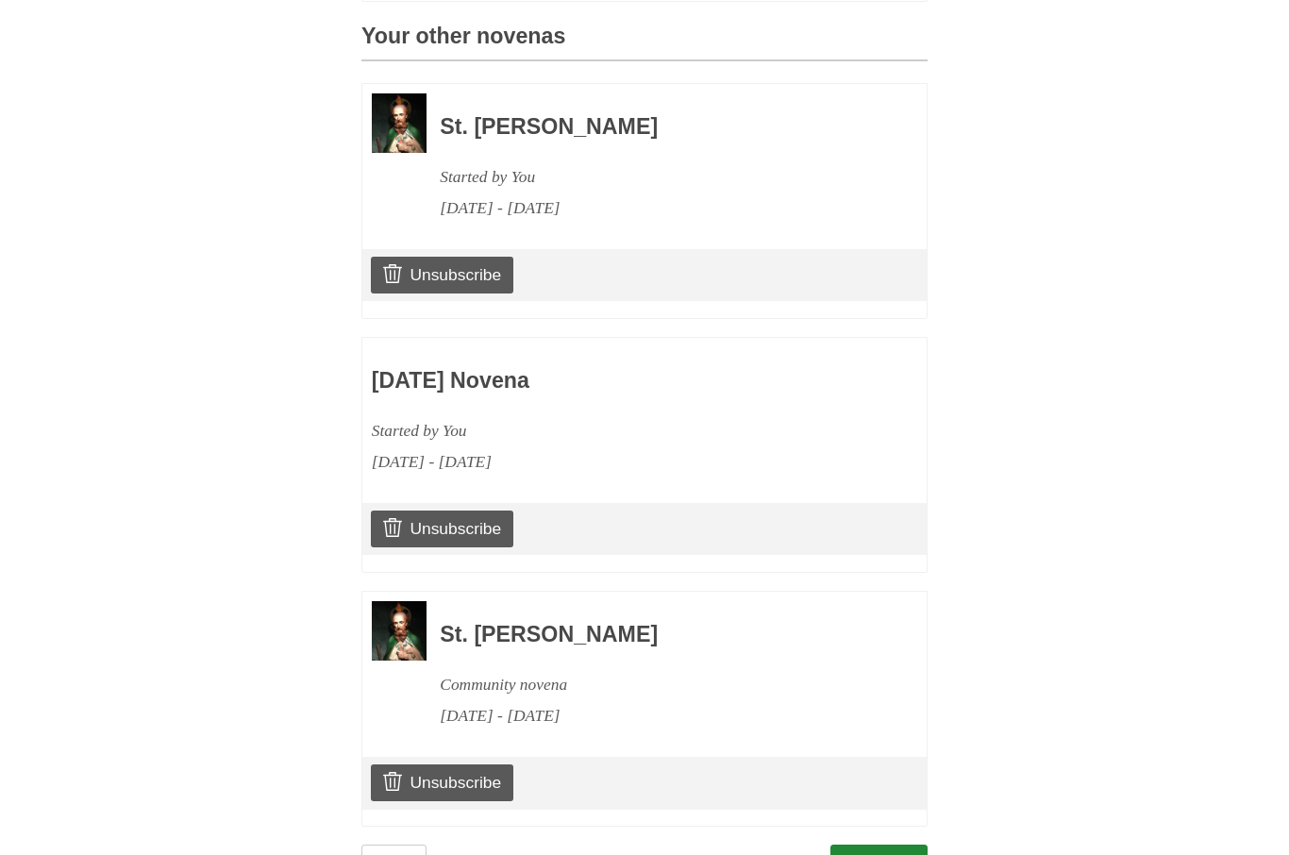
click at [876, 845] on link "Continue" at bounding box center [879, 864] width 98 height 39
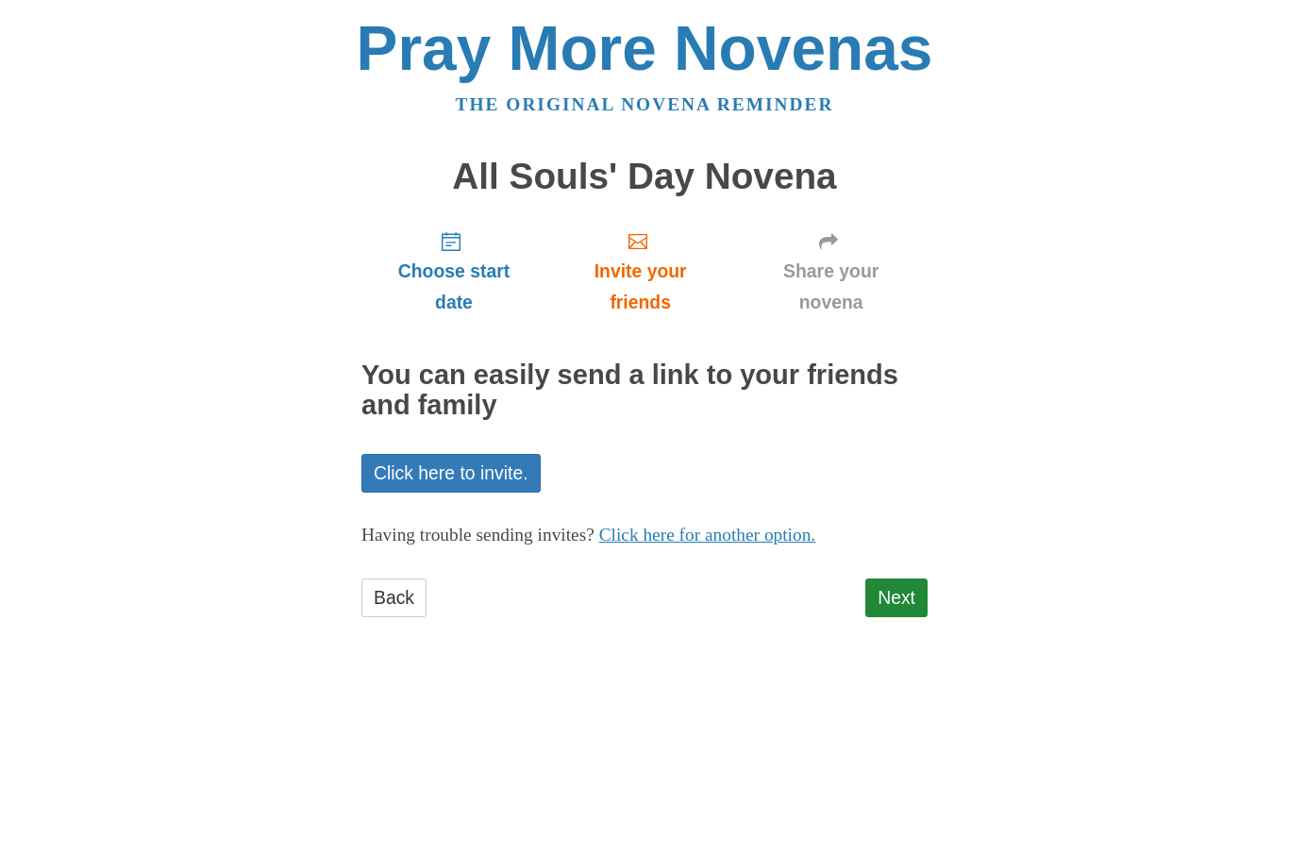
click at [907, 594] on link "Next" at bounding box center [896, 597] width 62 height 39
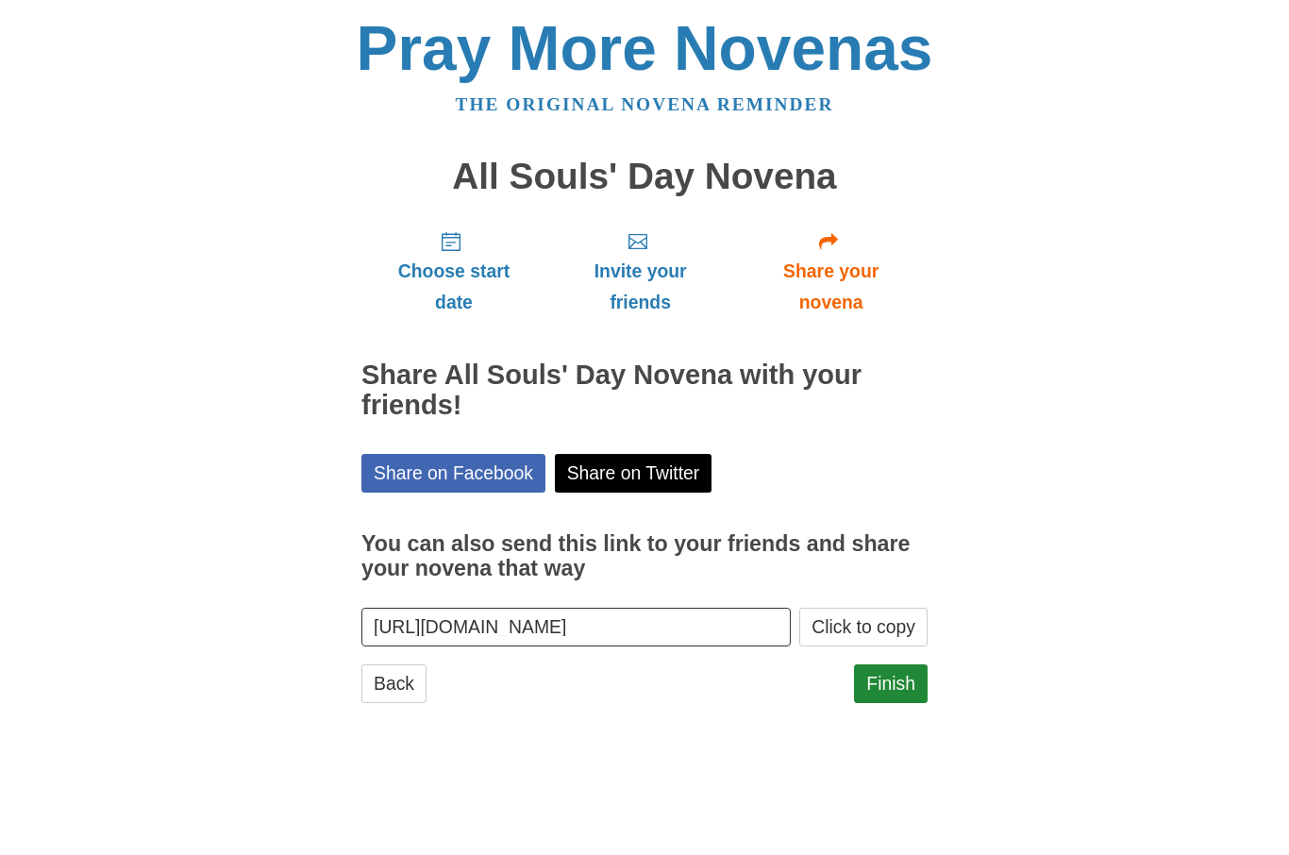
click at [894, 671] on link "Finish" at bounding box center [891, 683] width 74 height 39
